Goal: Check status: Check status

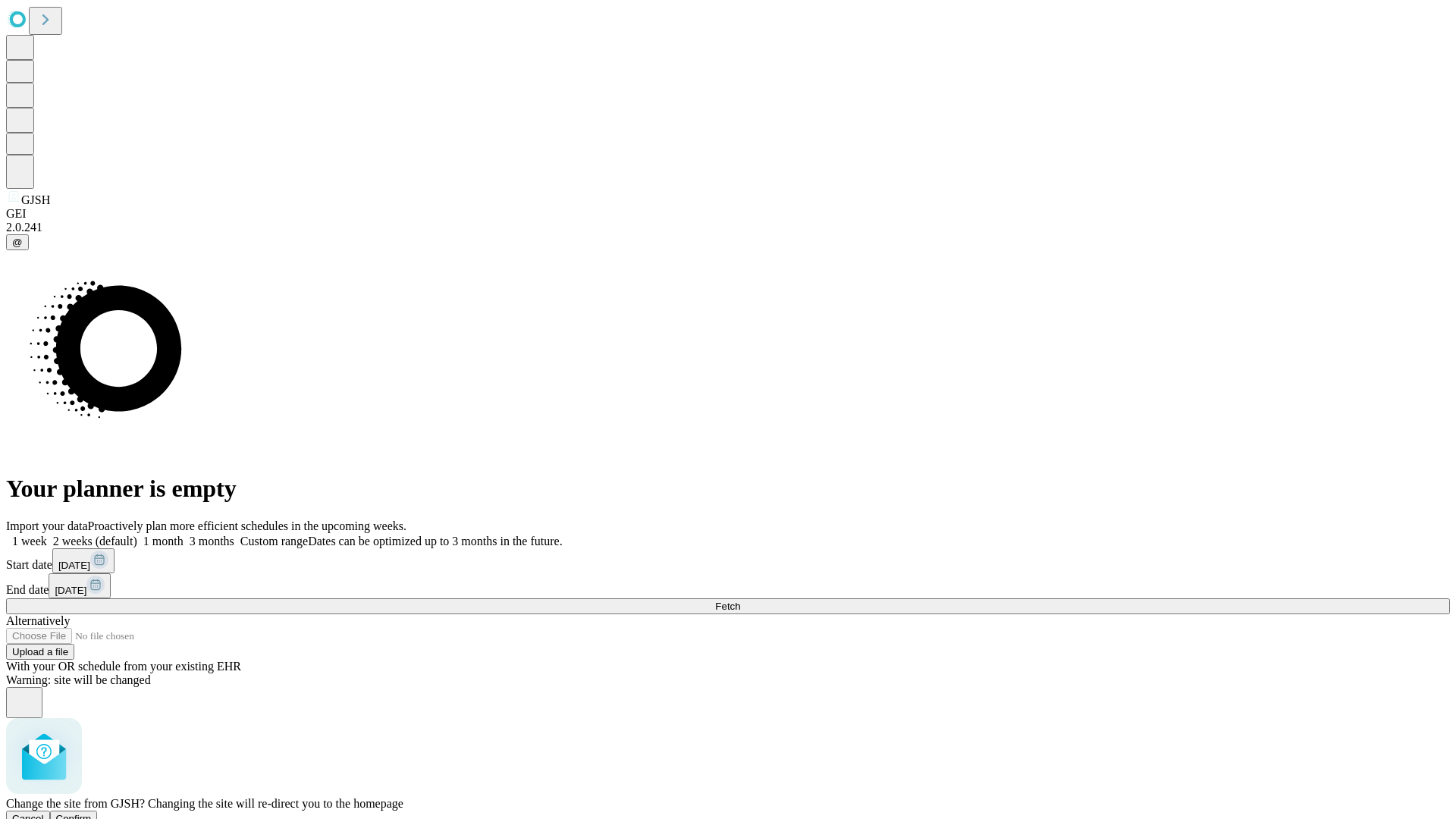
click at [91, 813] on span "Confirm" at bounding box center [73, 818] width 36 height 11
click at [47, 534] on label "1 week" at bounding box center [26, 540] width 41 height 13
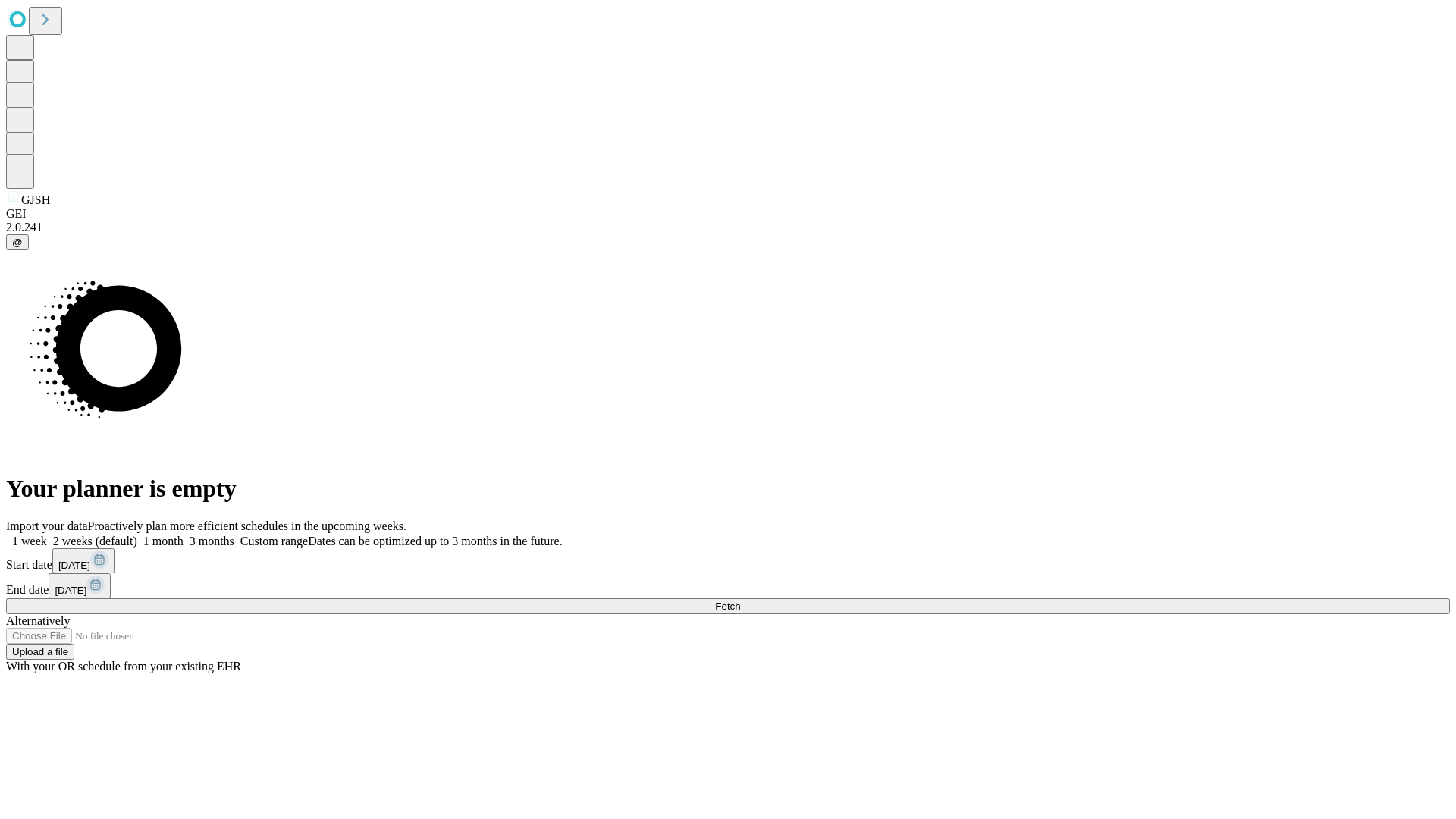
click at [740, 600] on span "Fetch" at bounding box center [728, 606] width 25 height 11
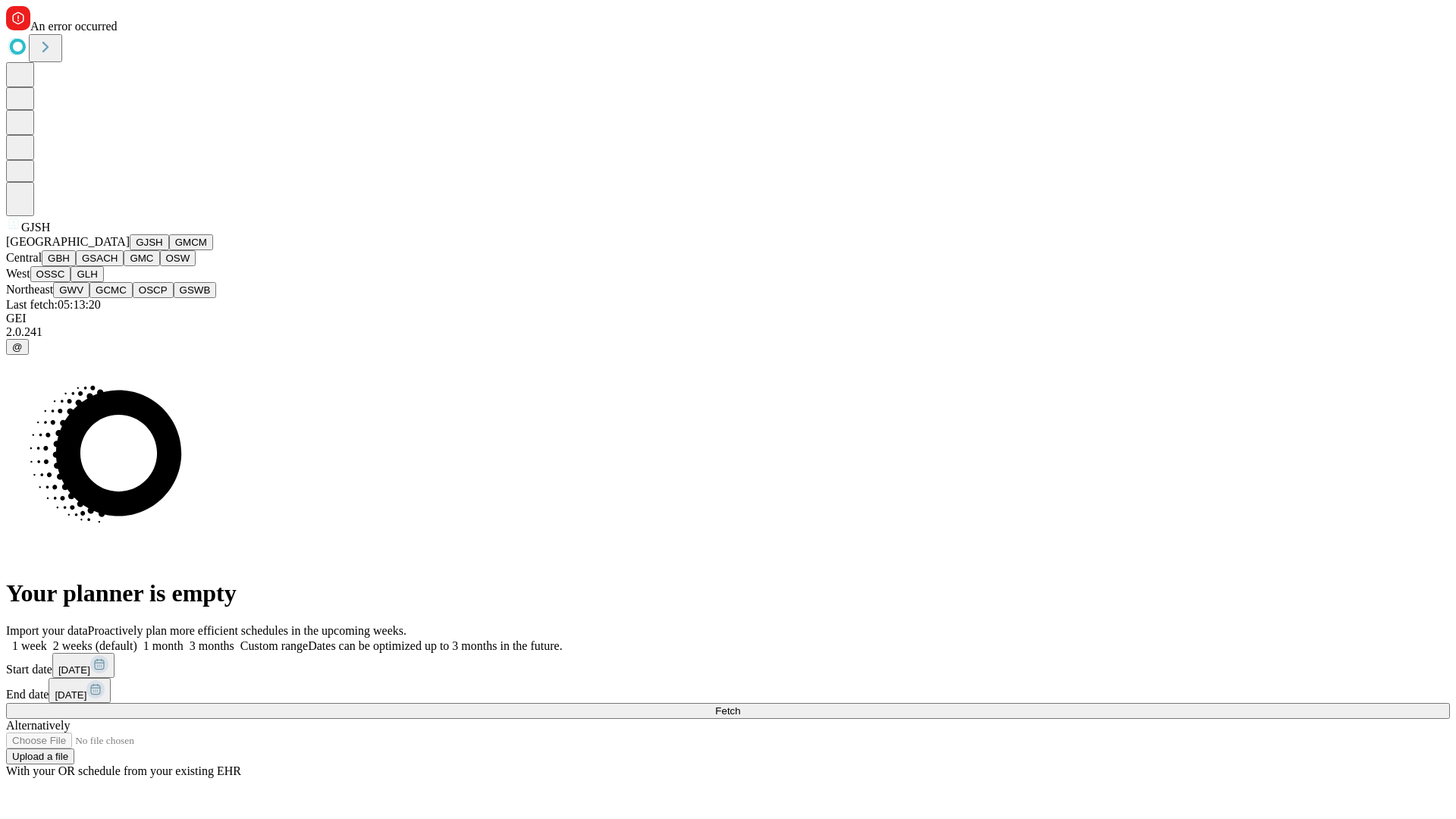
click at [169, 250] on button "GMCM" at bounding box center [191, 242] width 44 height 16
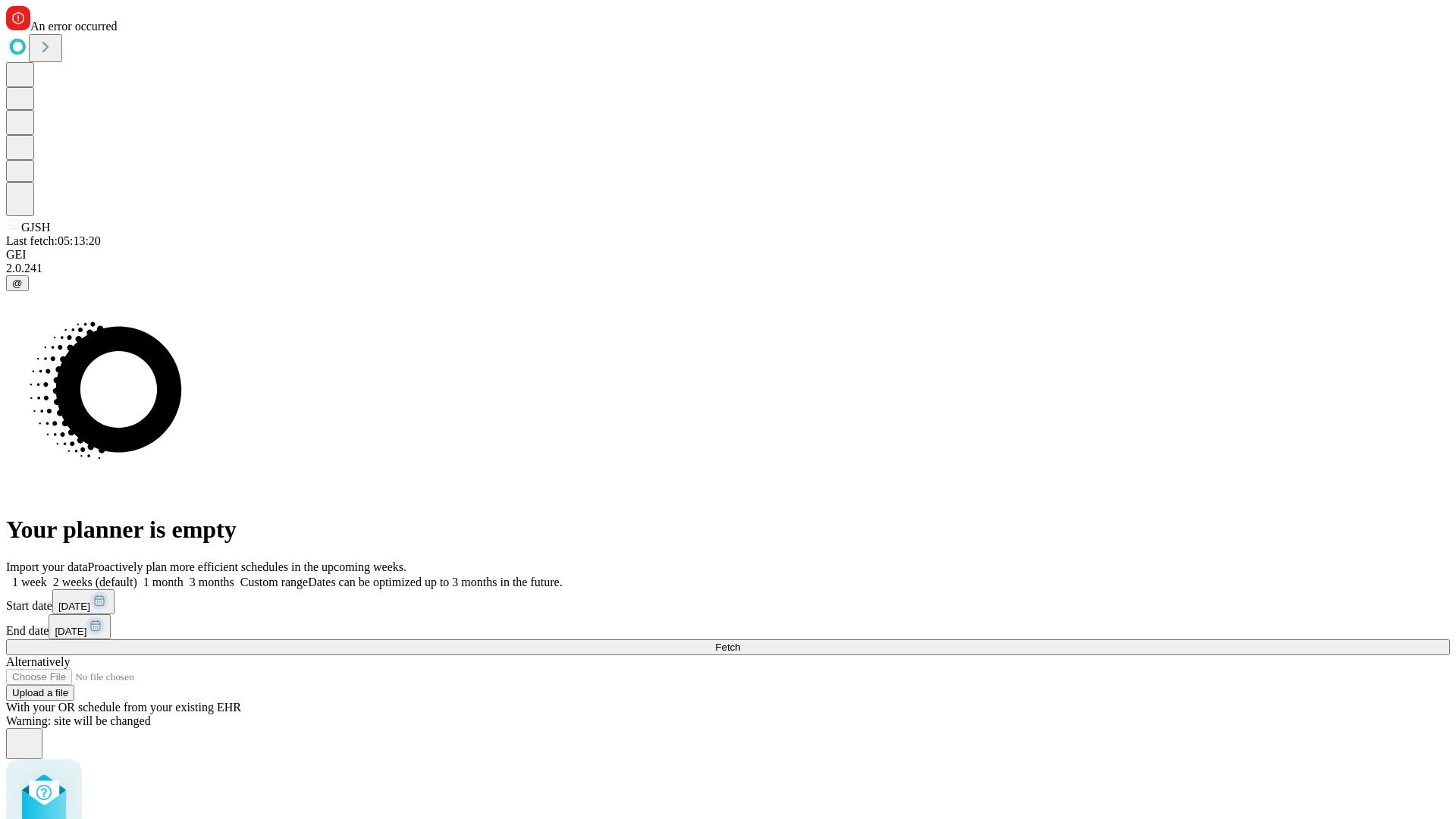
click at [47, 575] on label "1 week" at bounding box center [26, 581] width 41 height 13
click at [740, 641] on span "Fetch" at bounding box center [728, 646] width 25 height 11
click at [47, 575] on label "1 week" at bounding box center [26, 581] width 41 height 13
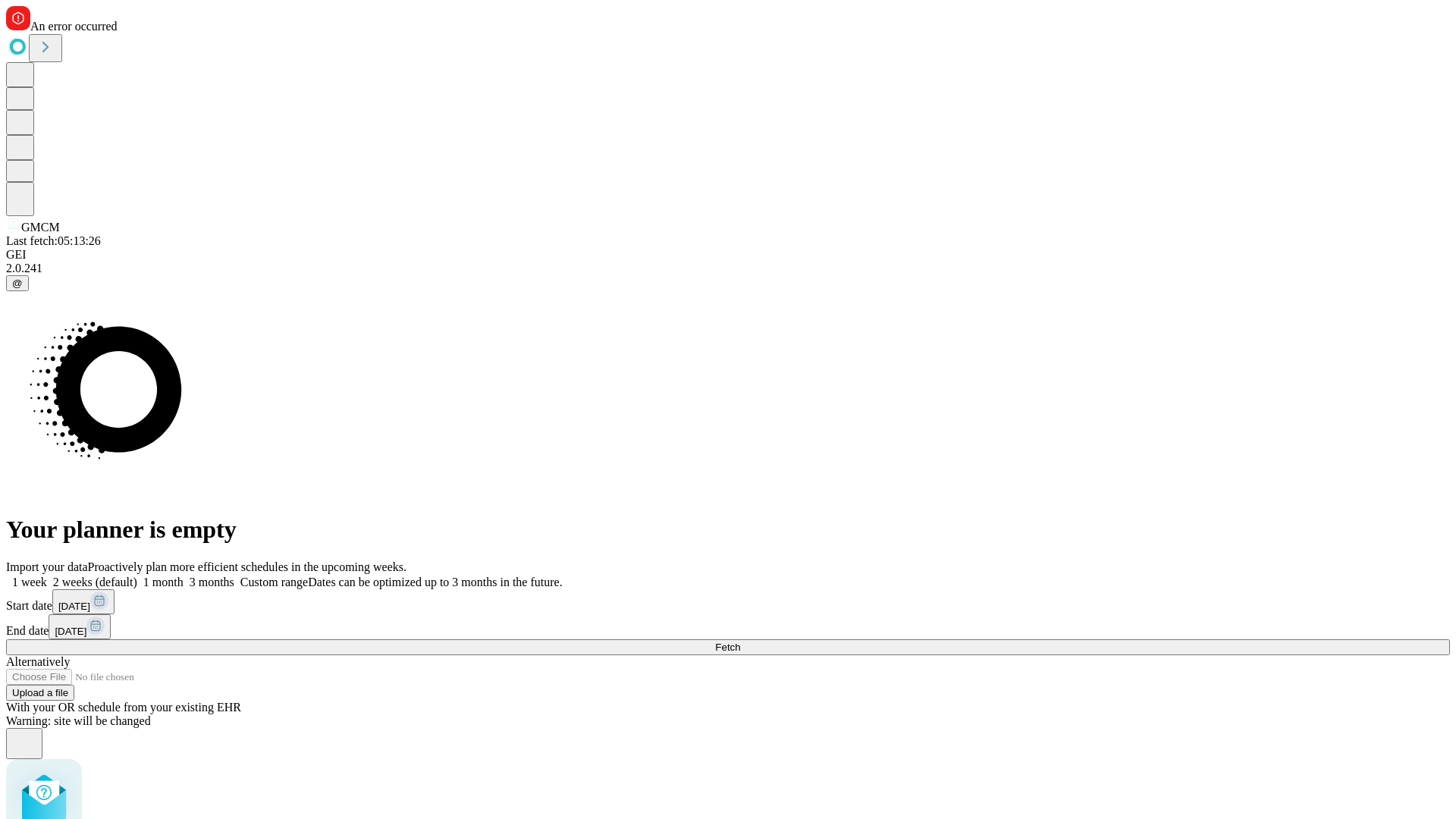
click at [740, 641] on span "Fetch" at bounding box center [728, 646] width 25 height 11
click at [47, 575] on label "1 week" at bounding box center [26, 581] width 41 height 13
click at [740, 641] on span "Fetch" at bounding box center [728, 646] width 25 height 11
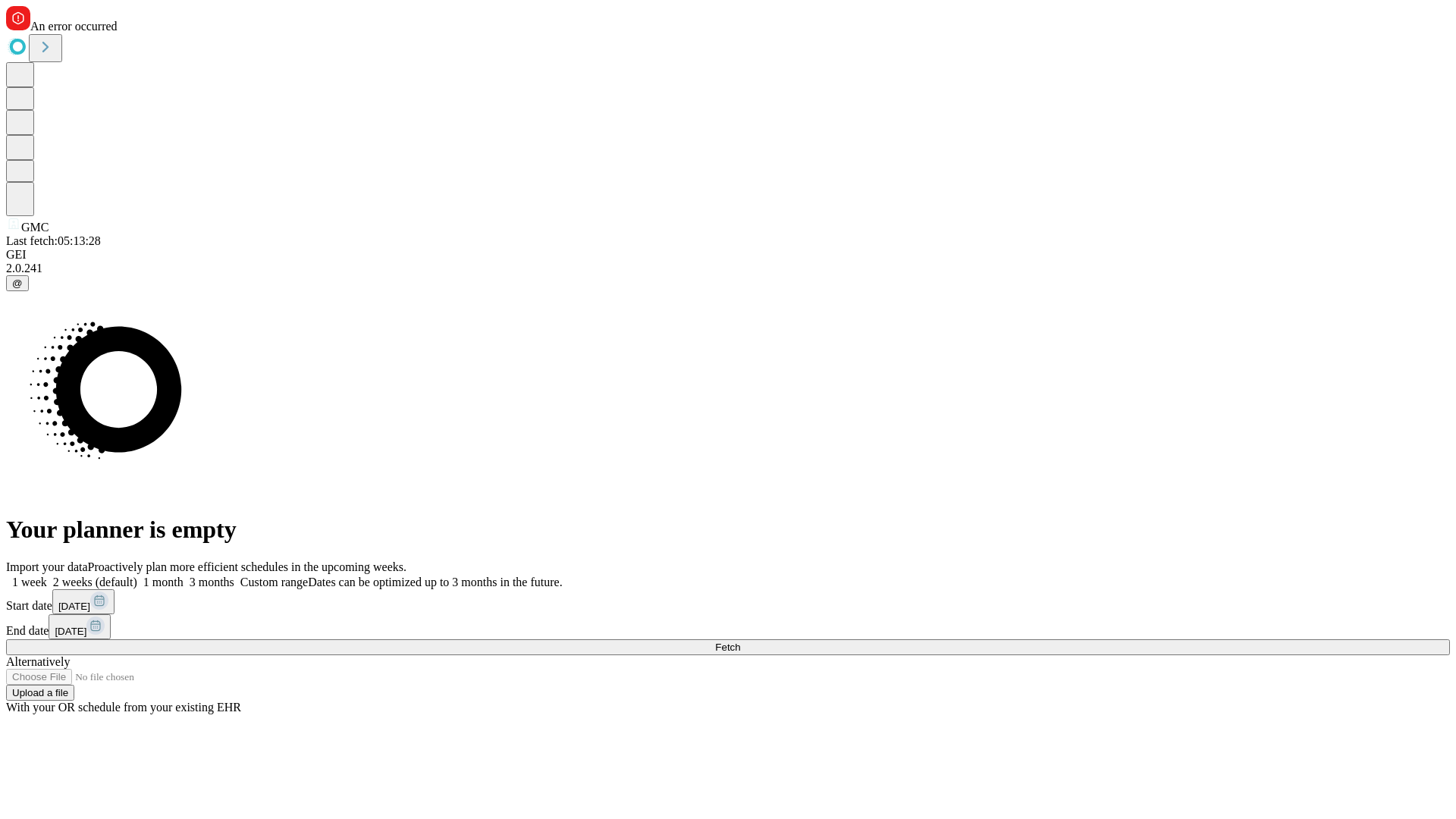
click at [47, 575] on label "1 week" at bounding box center [26, 581] width 41 height 13
click at [740, 641] on span "Fetch" at bounding box center [728, 646] width 25 height 11
click at [47, 575] on label "1 week" at bounding box center [26, 581] width 41 height 13
click at [740, 641] on span "Fetch" at bounding box center [728, 646] width 25 height 11
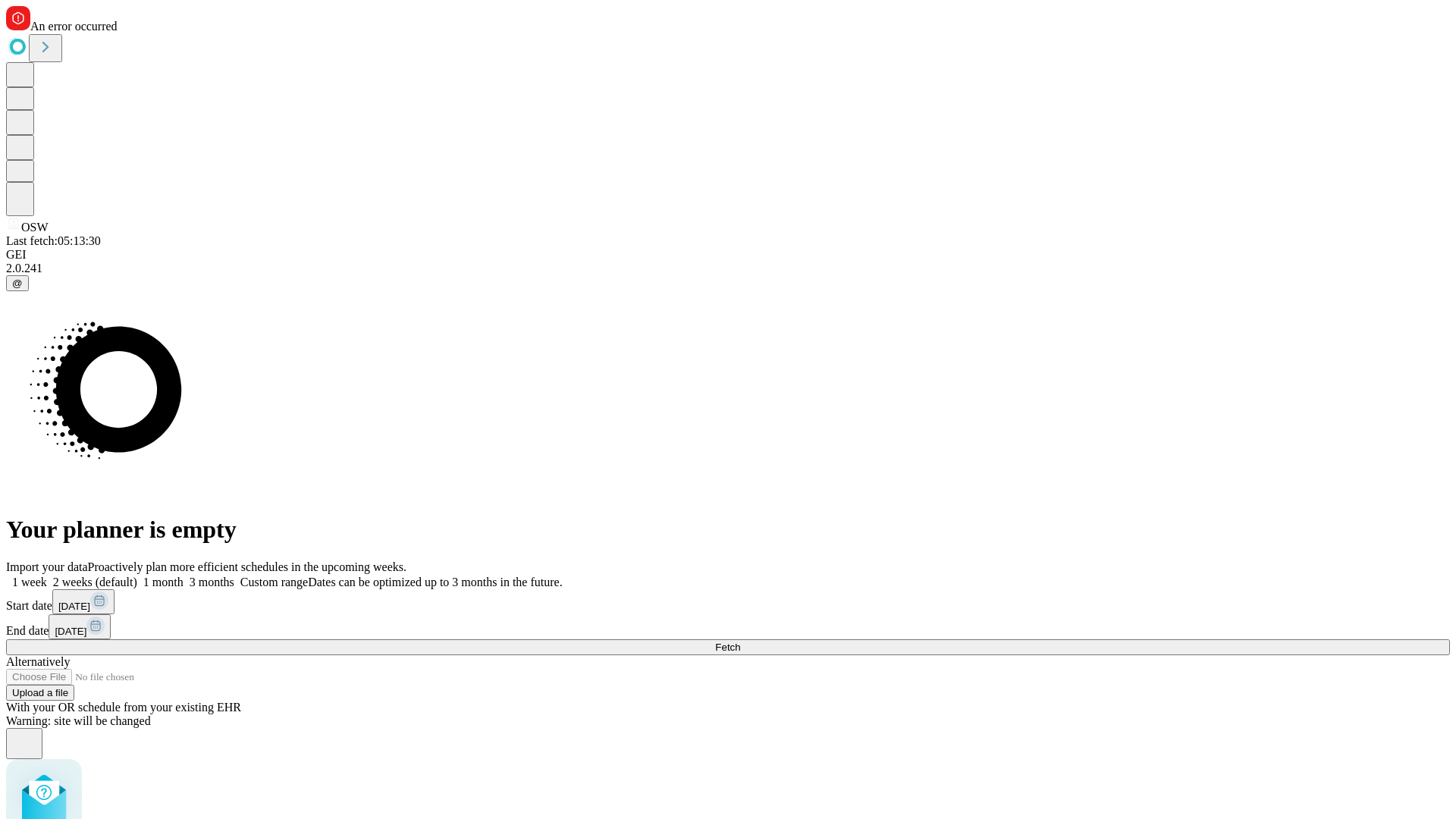
click at [47, 575] on label "1 week" at bounding box center [26, 581] width 41 height 13
click at [740, 641] on span "Fetch" at bounding box center [728, 646] width 25 height 11
click at [47, 575] on label "1 week" at bounding box center [26, 581] width 41 height 13
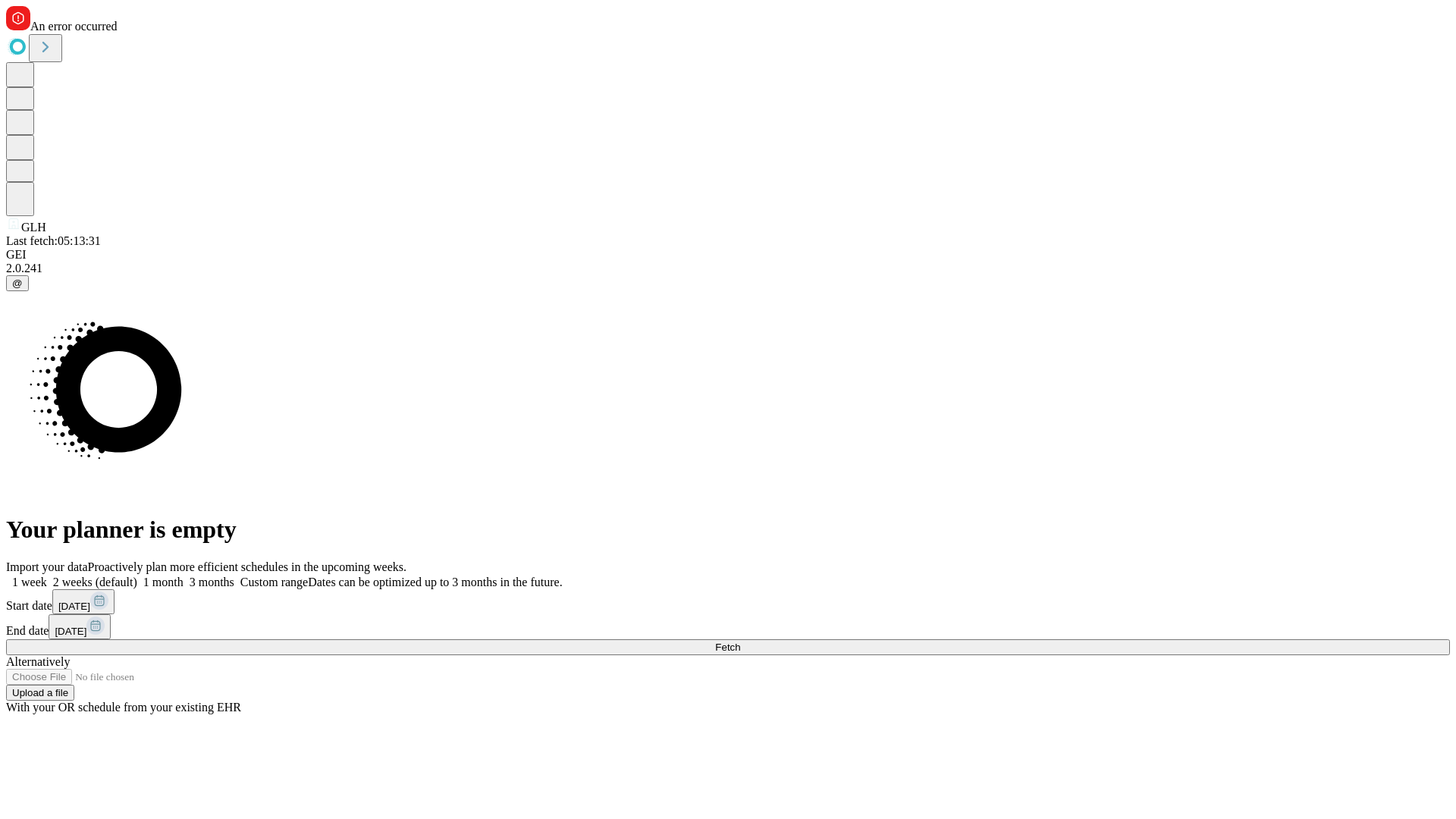
click at [740, 641] on span "Fetch" at bounding box center [728, 646] width 25 height 11
click at [47, 575] on label "1 week" at bounding box center [26, 581] width 41 height 13
click at [740, 641] on span "Fetch" at bounding box center [728, 646] width 25 height 11
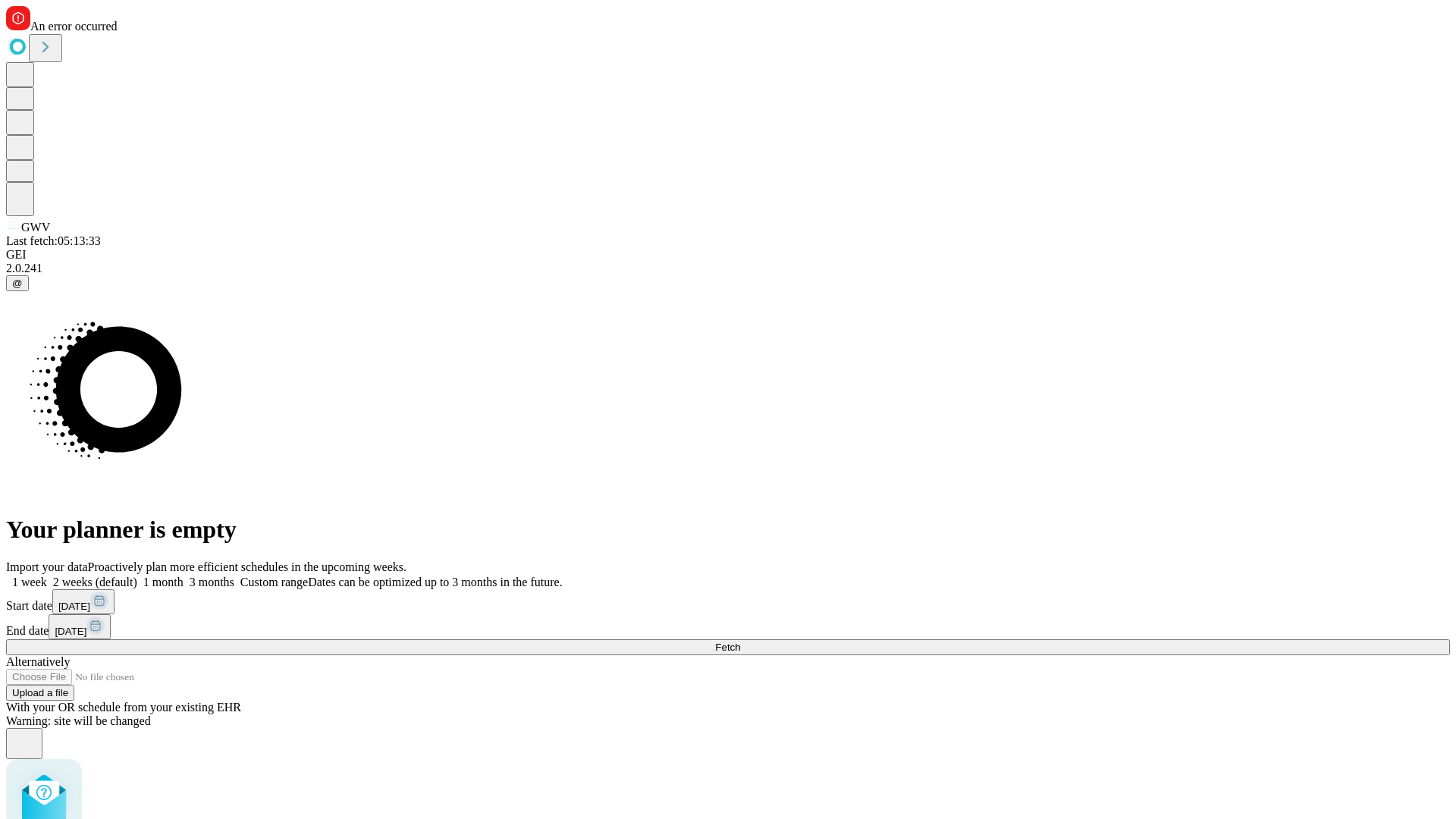
click at [47, 575] on label "1 week" at bounding box center [26, 581] width 41 height 13
click at [740, 641] on span "Fetch" at bounding box center [728, 646] width 25 height 11
click at [47, 575] on label "1 week" at bounding box center [26, 581] width 41 height 13
click at [740, 641] on span "Fetch" at bounding box center [728, 646] width 25 height 11
